Goal: Communication & Community: Participate in discussion

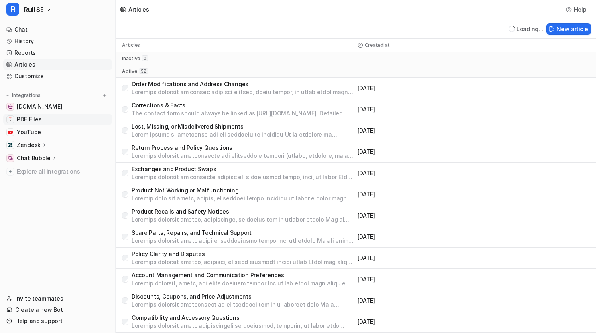
scroll to position [781, 0]
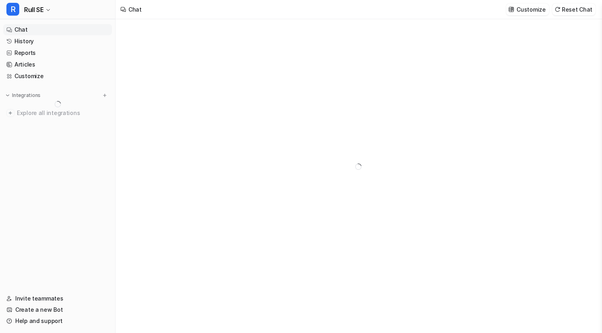
type textarea "**********"
